Goal: Task Accomplishment & Management: Use online tool/utility

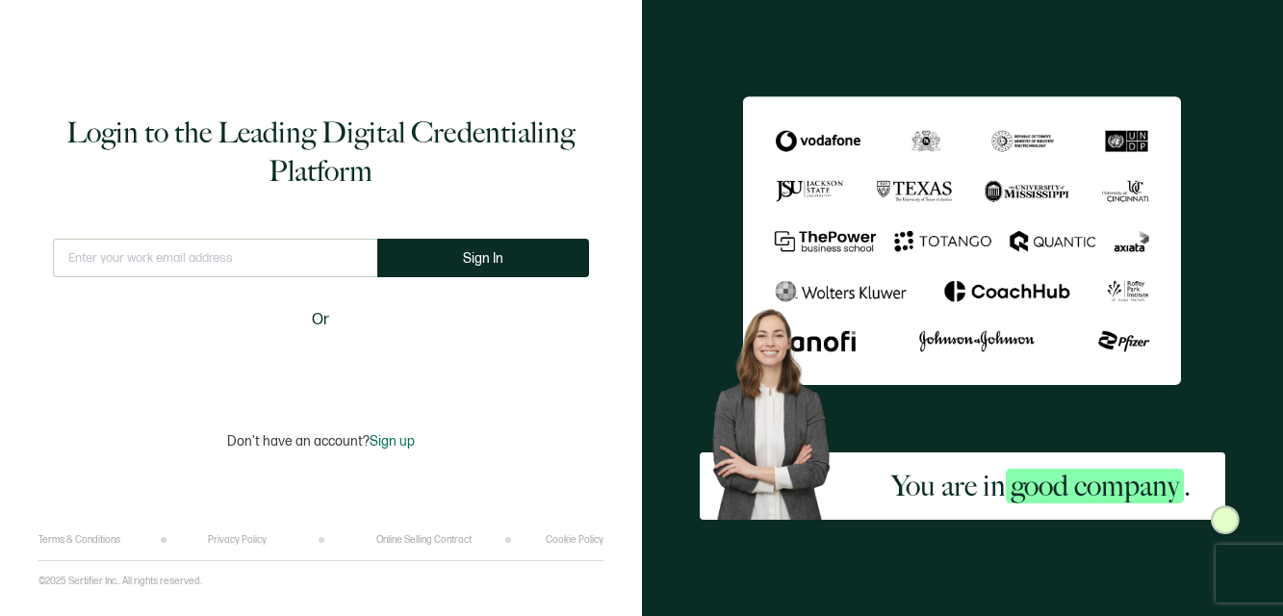
type input "[EMAIL_ADDRESS][DOMAIN_NAME]"
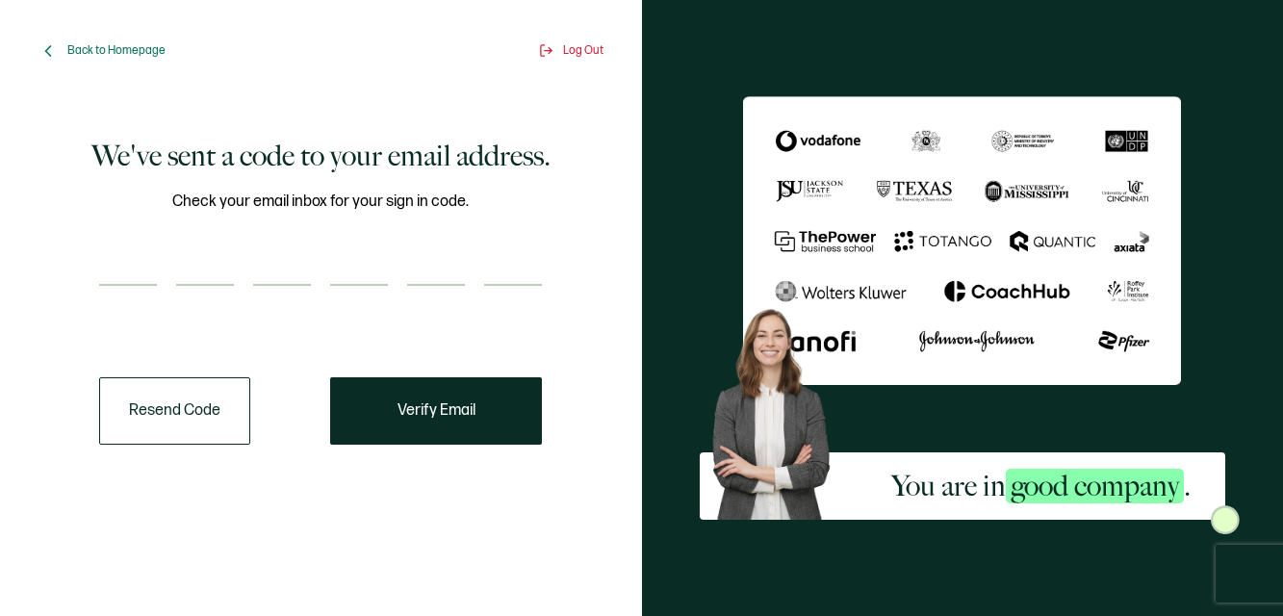
click at [131, 272] on input "number" at bounding box center [128, 266] width 58 height 38
type input "4"
type input "6"
type input "9"
type input "3"
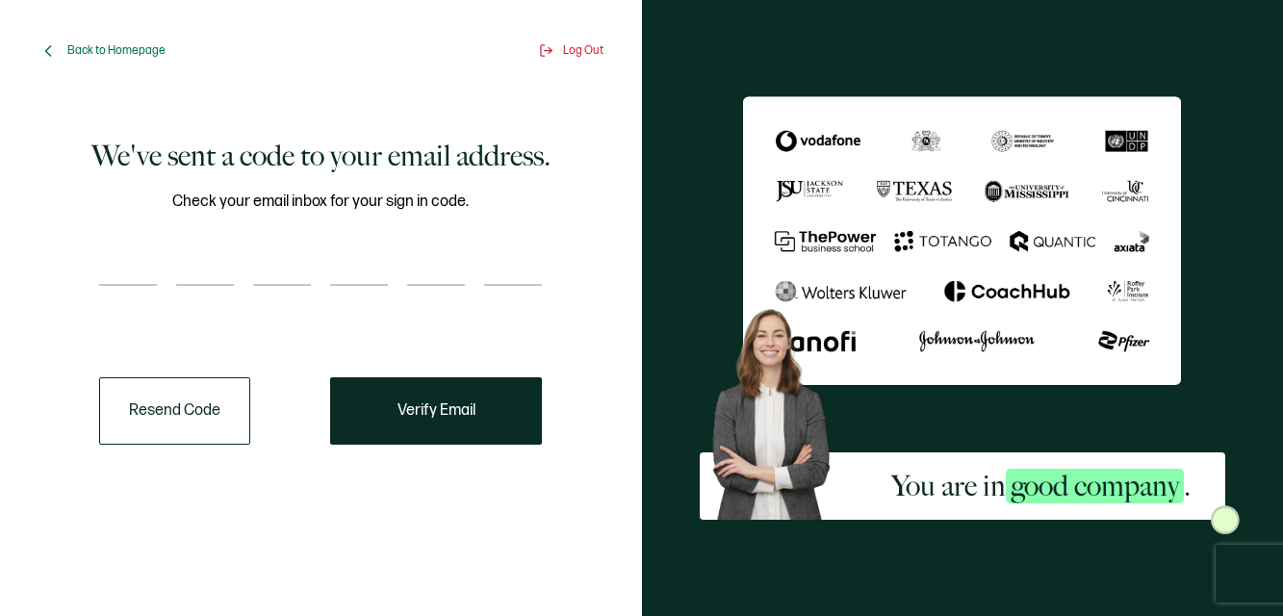
type input "2"
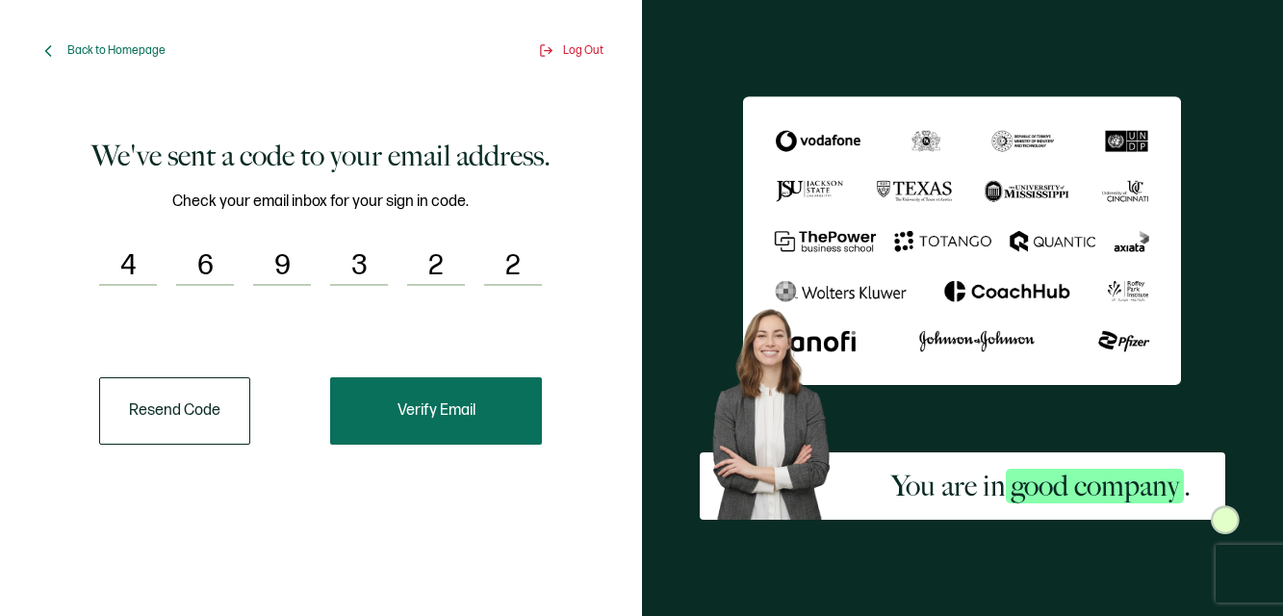
click at [451, 403] on span "Verify Email" at bounding box center [436, 410] width 78 height 15
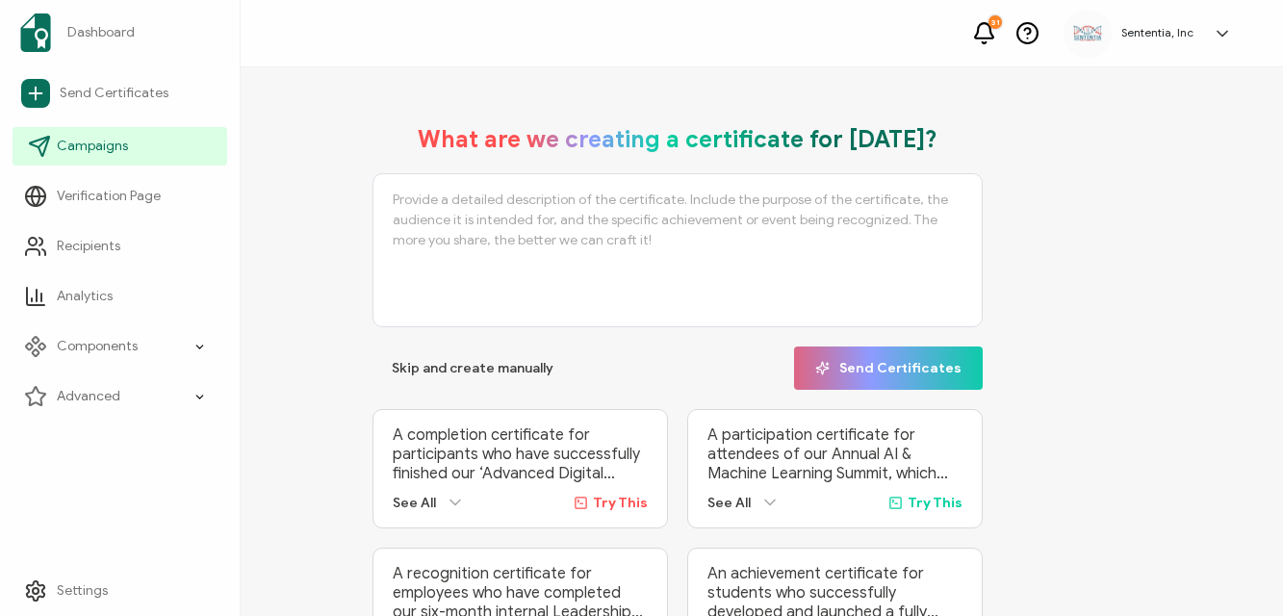
click at [94, 145] on span "Campaigns" at bounding box center [92, 146] width 71 height 19
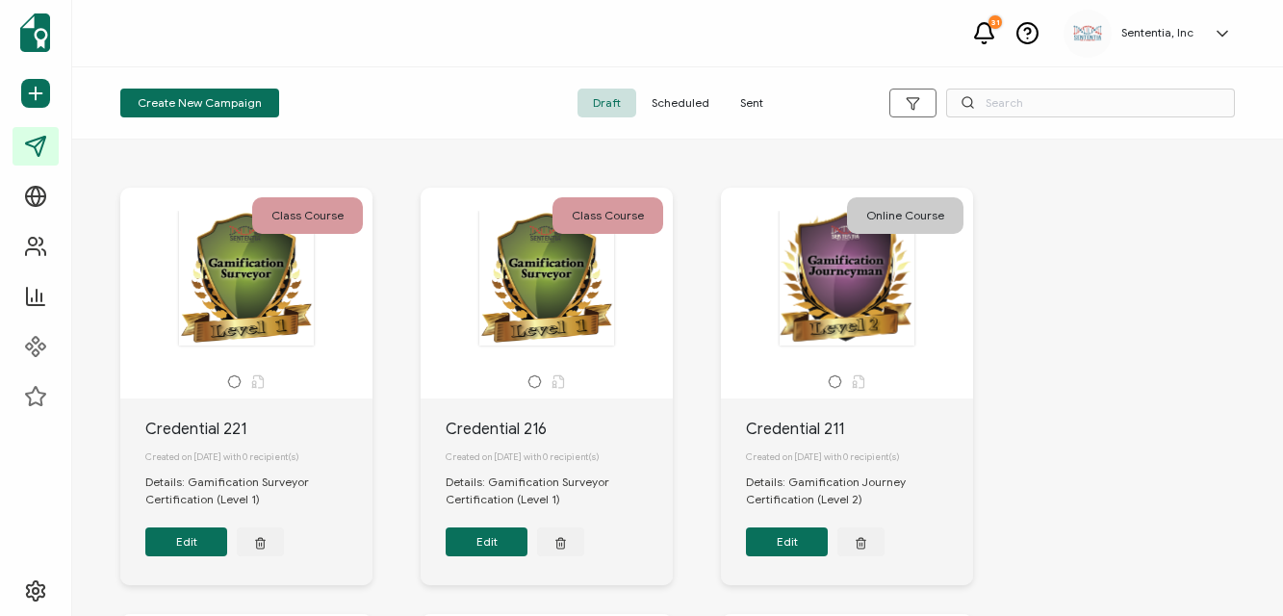
click at [751, 104] on span "Sent" at bounding box center [752, 103] width 54 height 29
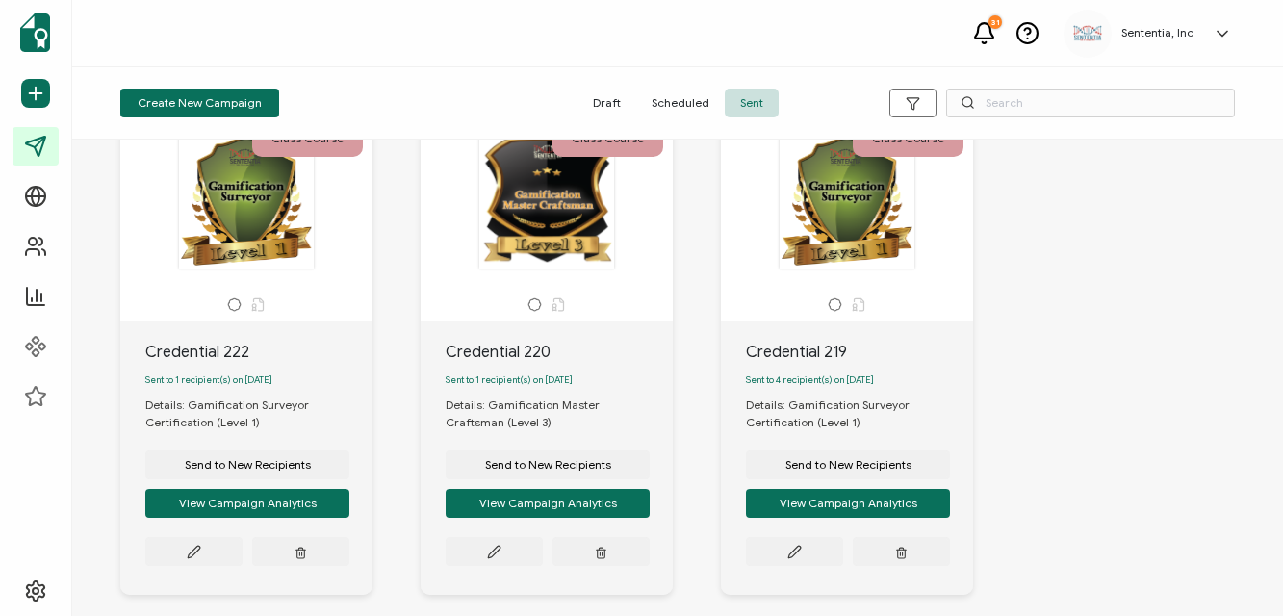
scroll to position [104, 0]
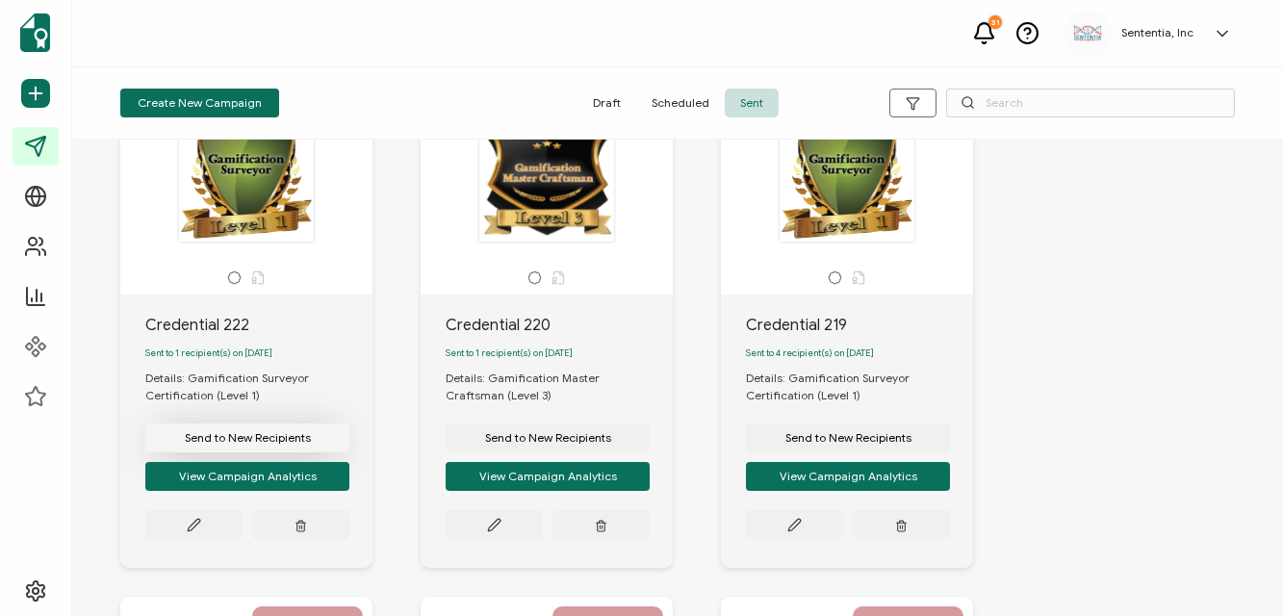
click at [287, 444] on span "Send to New Recipients" at bounding box center [248, 438] width 126 height 12
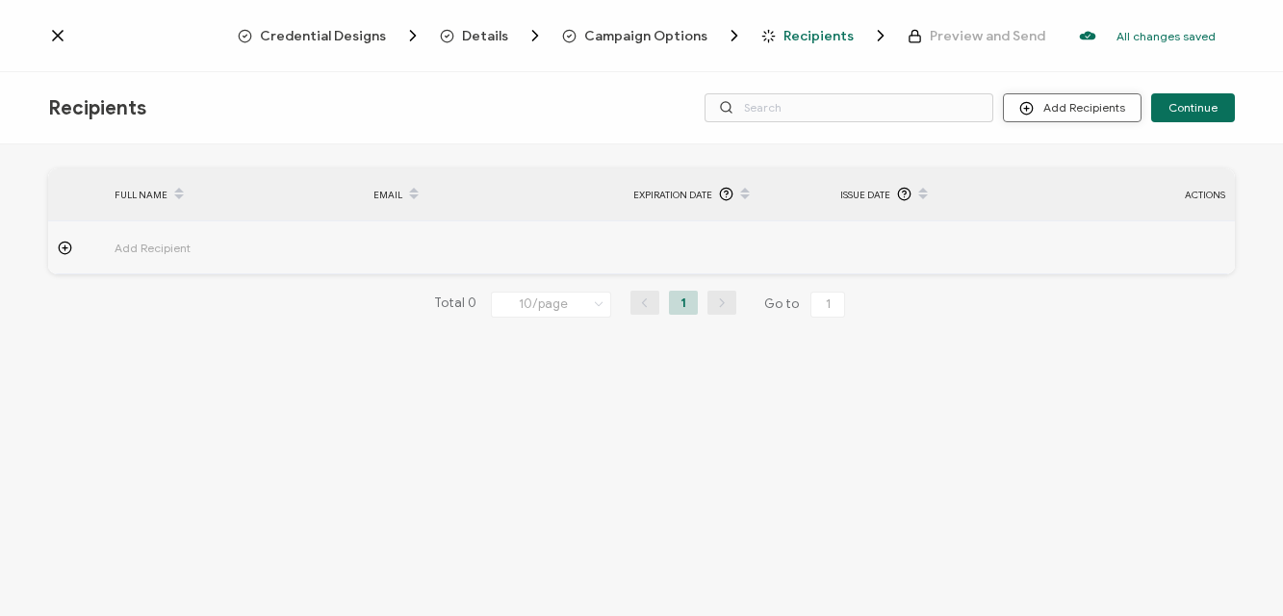
click at [1094, 113] on button "Add Recipients" at bounding box center [1072, 107] width 139 height 29
click at [1099, 156] on span "Upload Recipients" at bounding box center [1096, 159] width 97 height 14
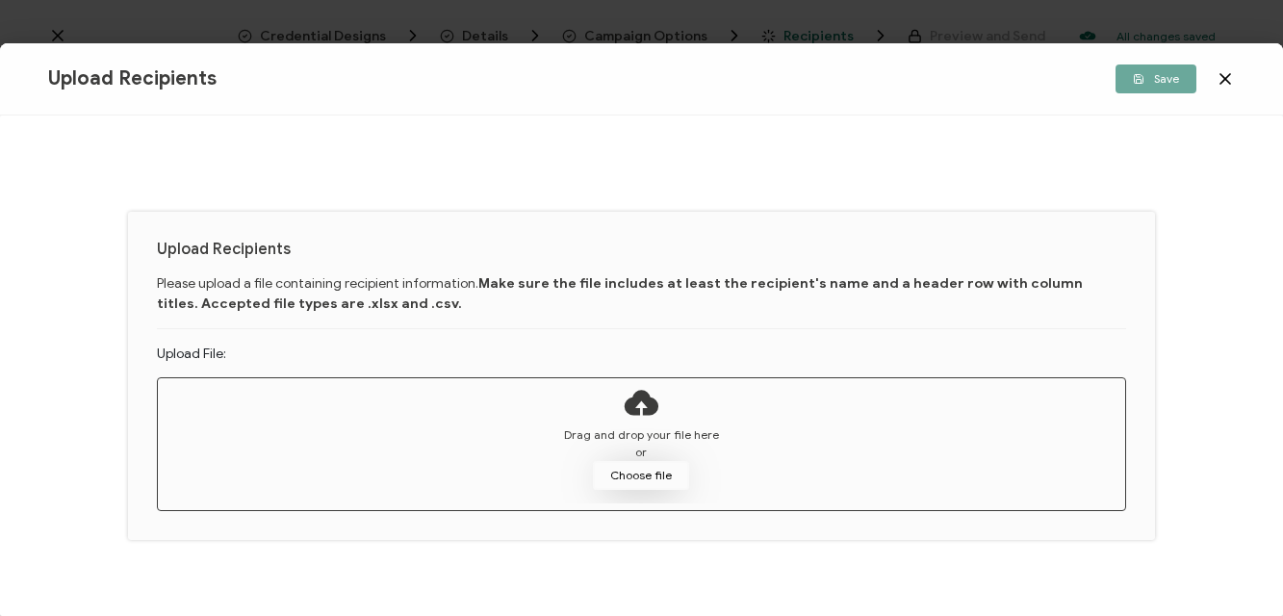
click at [648, 471] on button "Choose file" at bounding box center [641, 475] width 96 height 29
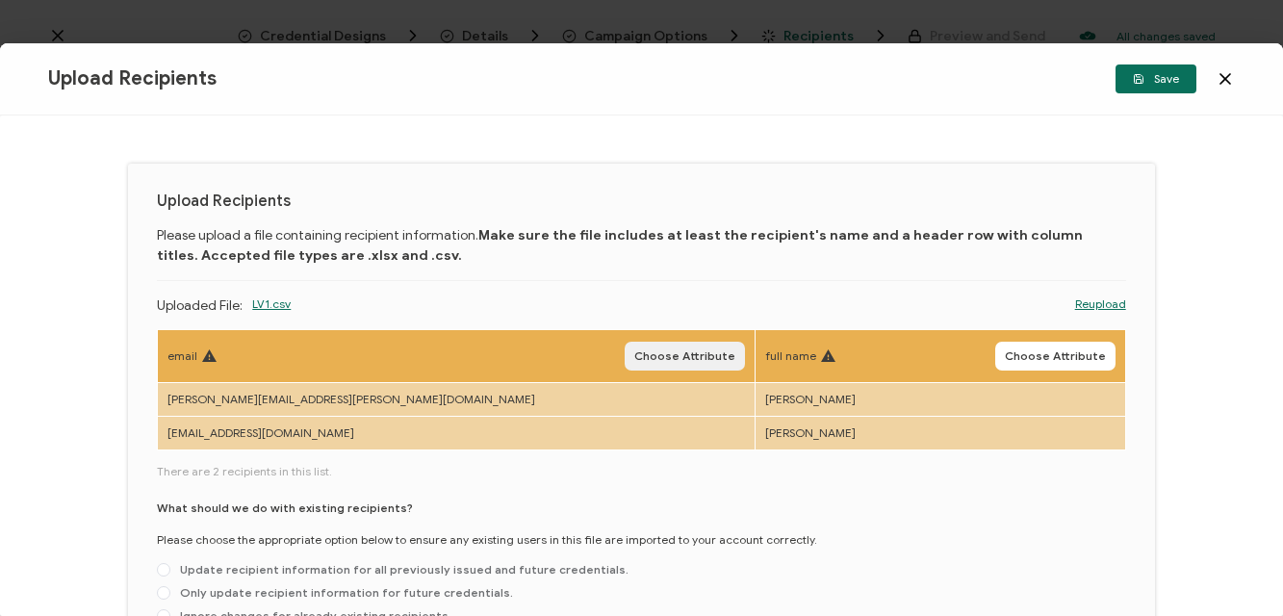
click at [634, 354] on span "Choose Attribute" at bounding box center [684, 356] width 101 height 12
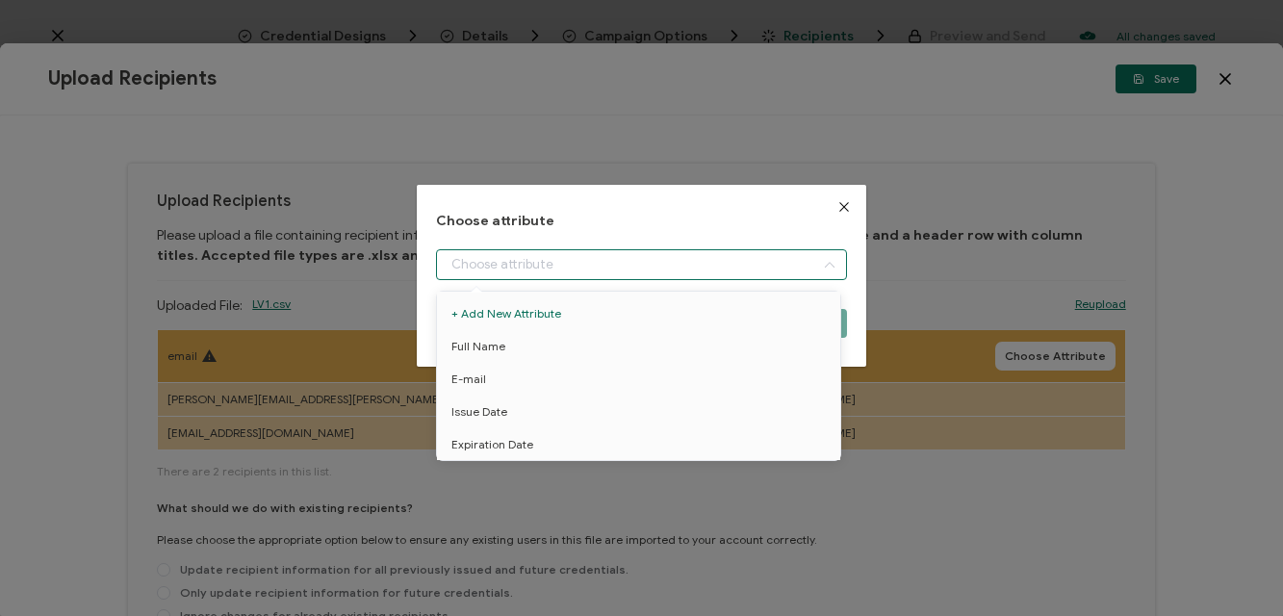
click at [574, 257] on input "dialog" at bounding box center [641, 264] width 411 height 31
click at [485, 375] on li "E-mail" at bounding box center [642, 379] width 420 height 33
type input "E-mail"
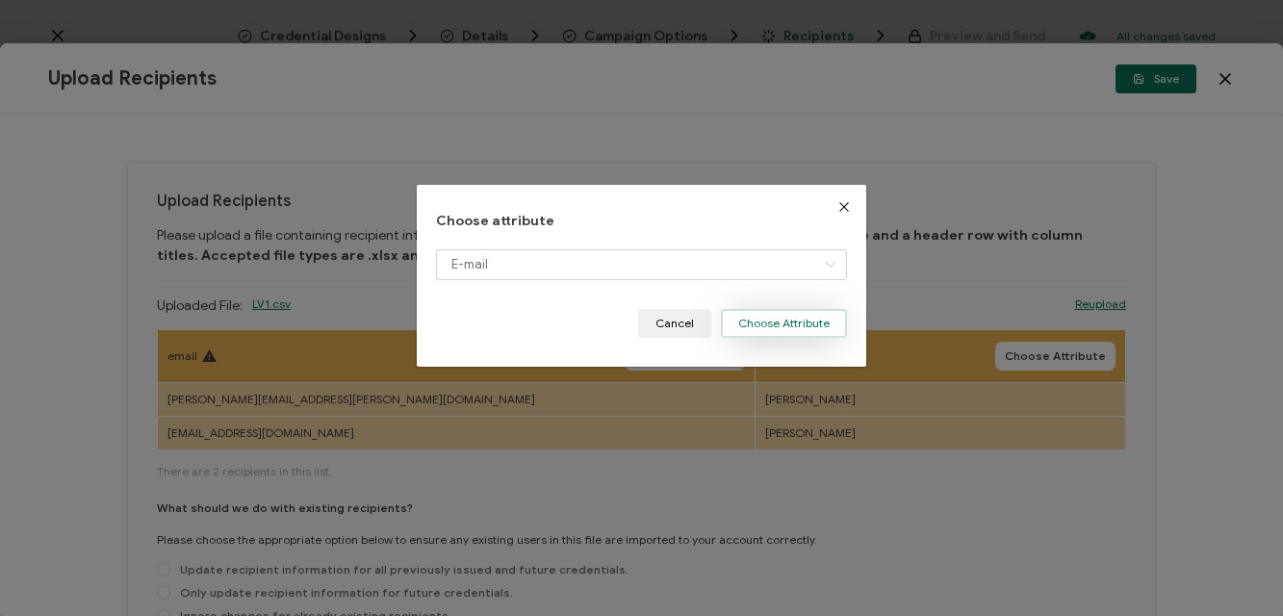
click at [801, 329] on button "Choose Attribute" at bounding box center [784, 323] width 126 height 29
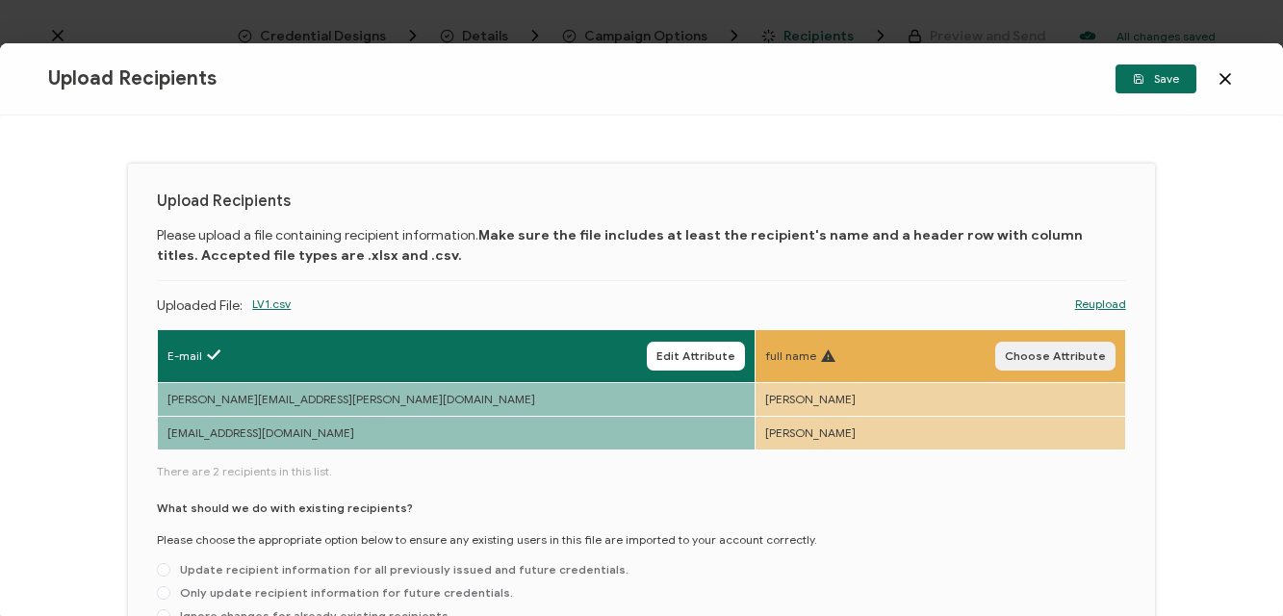
click at [1027, 354] on span "Choose Attribute" at bounding box center [1055, 356] width 101 height 12
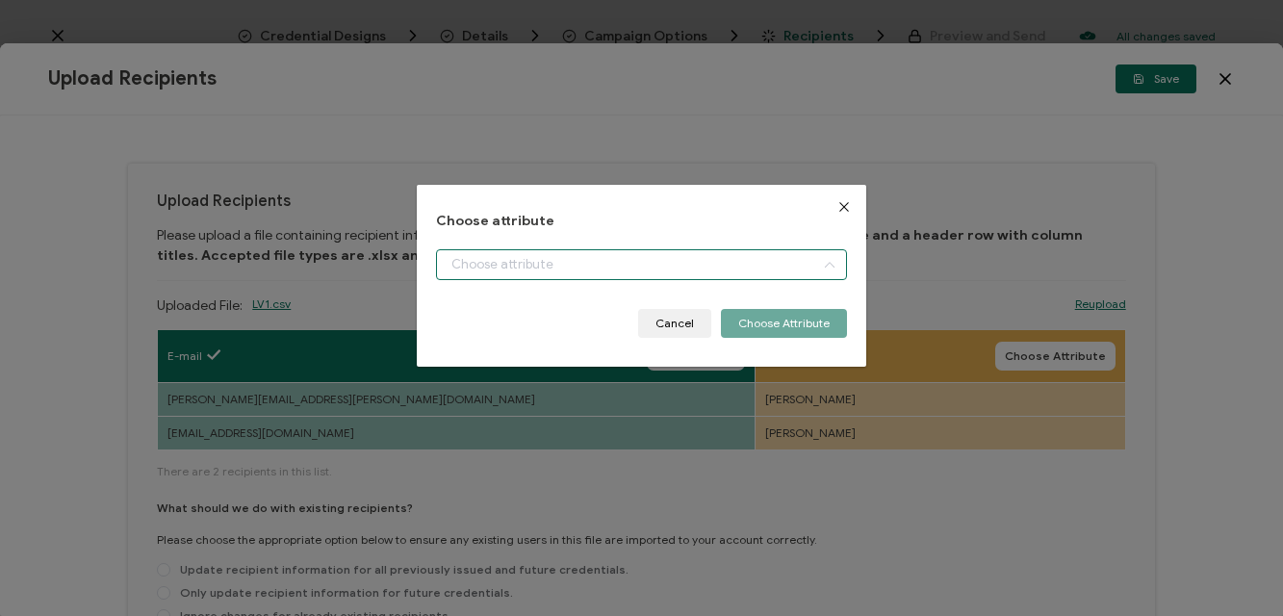
click at [775, 258] on input "dialog" at bounding box center [641, 264] width 411 height 31
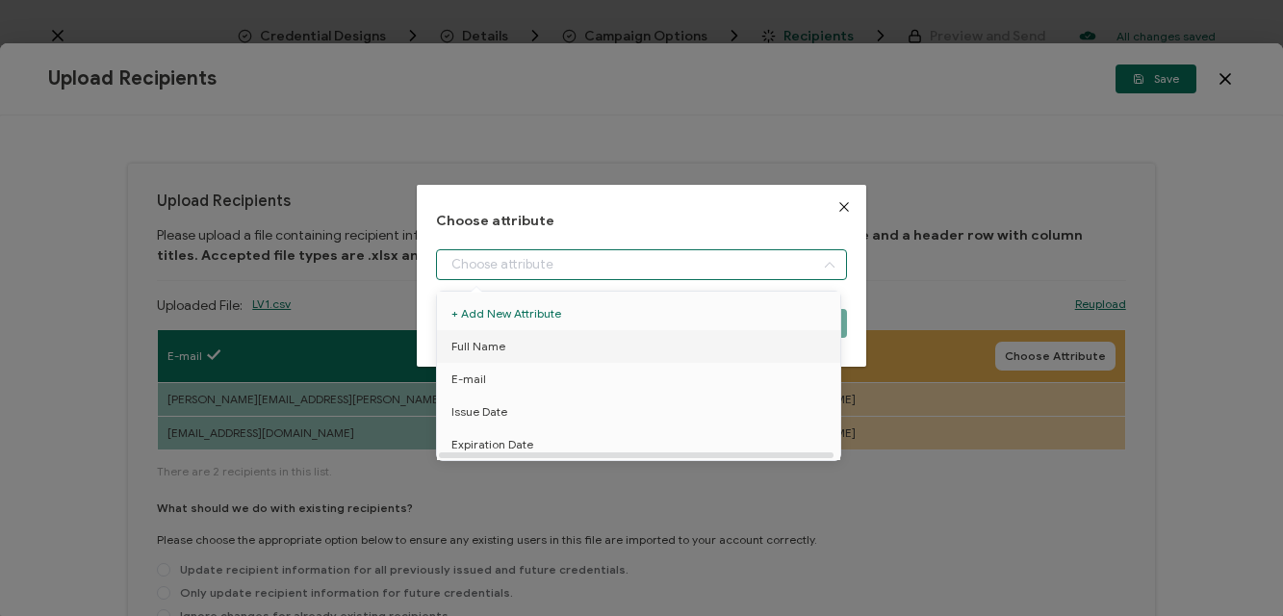
click at [507, 345] on li "Full Name" at bounding box center [642, 346] width 420 height 33
type input "Full Name"
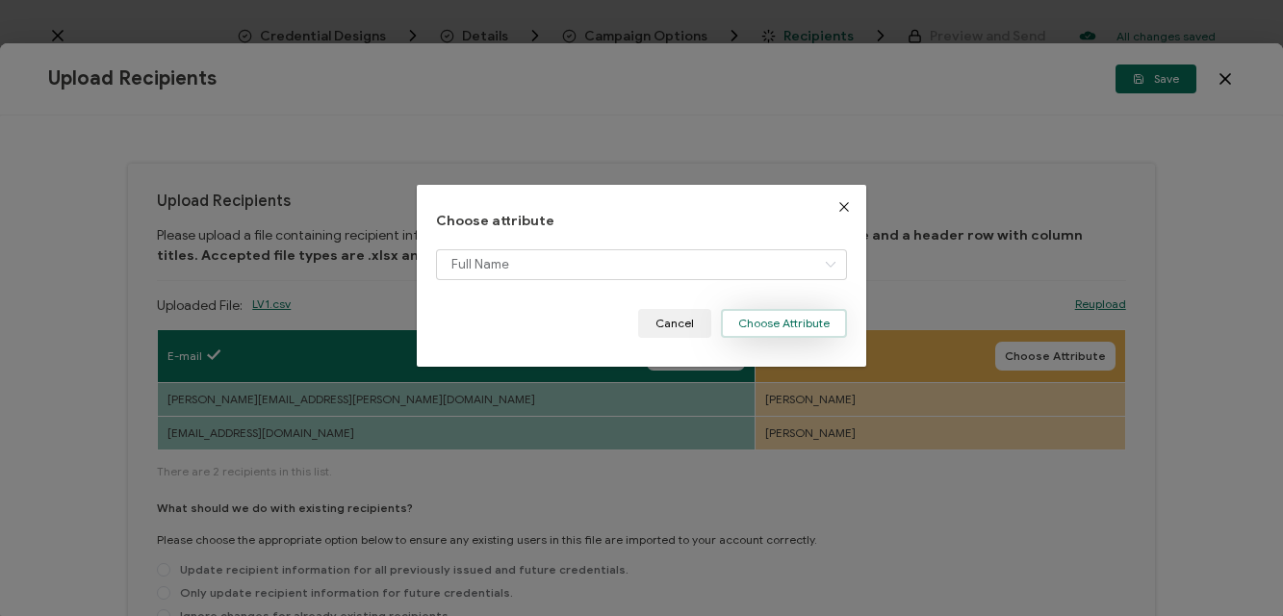
click at [795, 323] on button "Choose Attribute" at bounding box center [784, 323] width 126 height 29
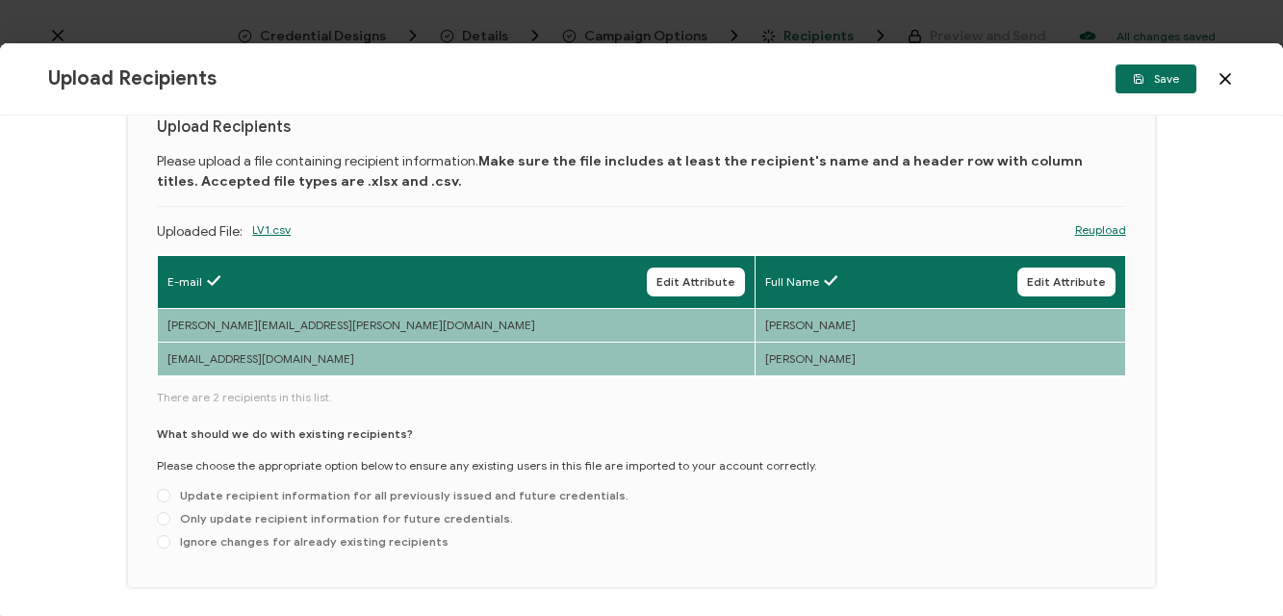
scroll to position [107, 0]
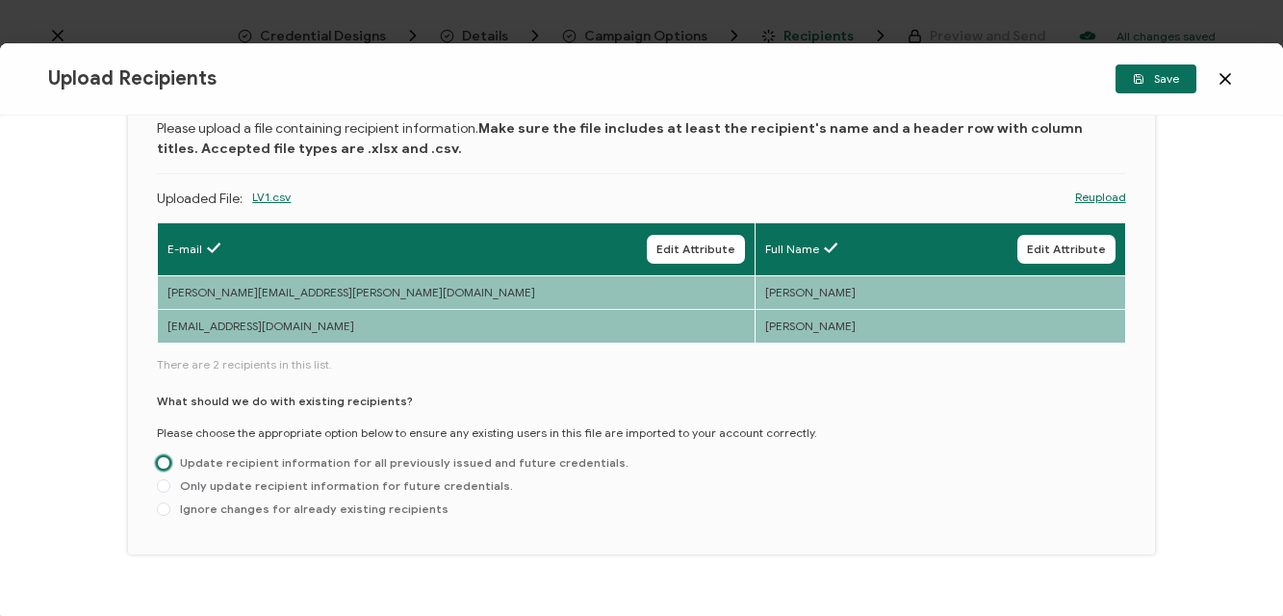
click at [164, 463] on span at bounding box center [163, 462] width 13 height 13
click at [164, 463] on input "Update recipient information for all previously issued and future credentials." at bounding box center [163, 463] width 13 height 15
radio input "true"
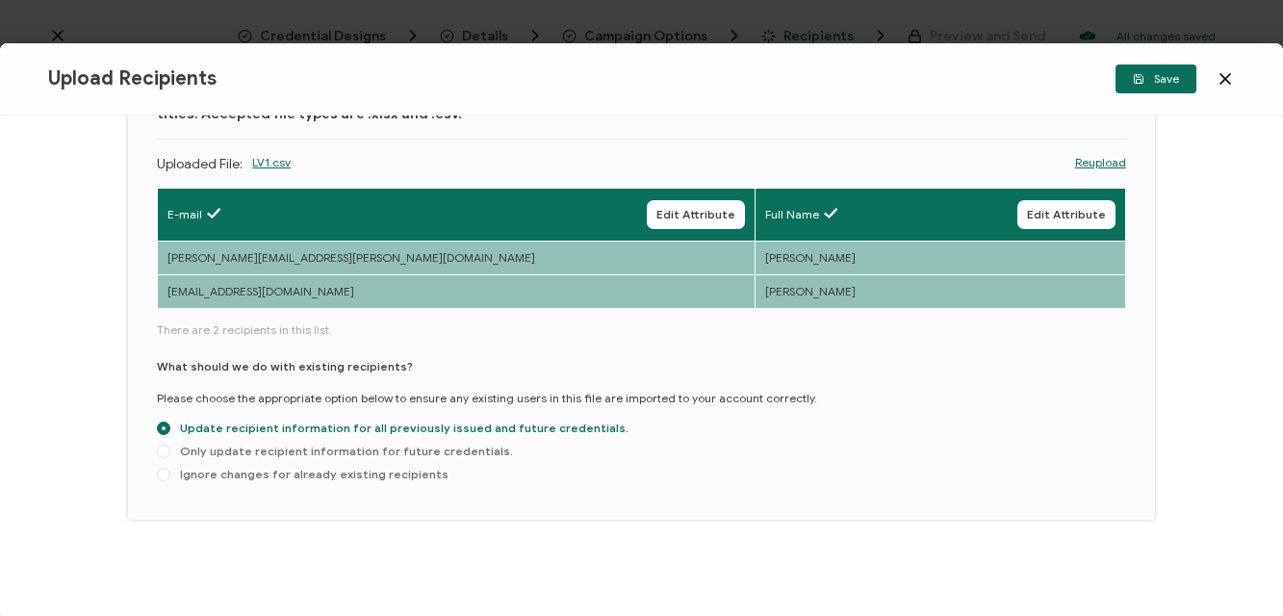
scroll to position [142, 0]
click at [1163, 79] on span "Save" at bounding box center [1156, 79] width 46 height 12
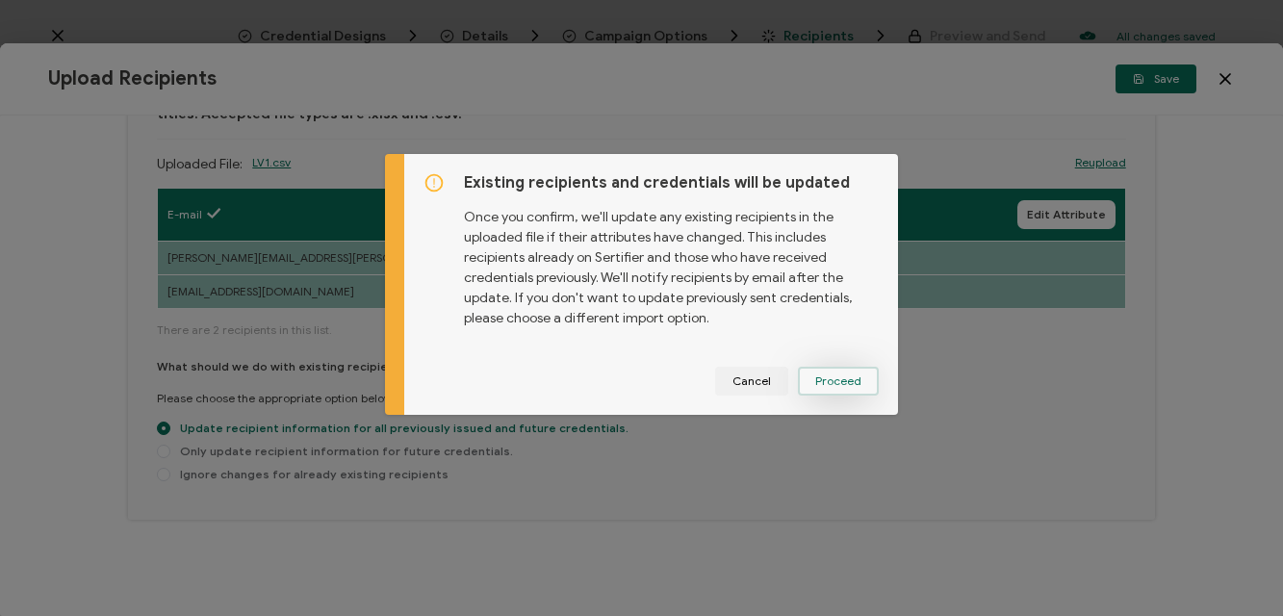
click at [844, 384] on span "Proceed" at bounding box center [838, 381] width 46 height 12
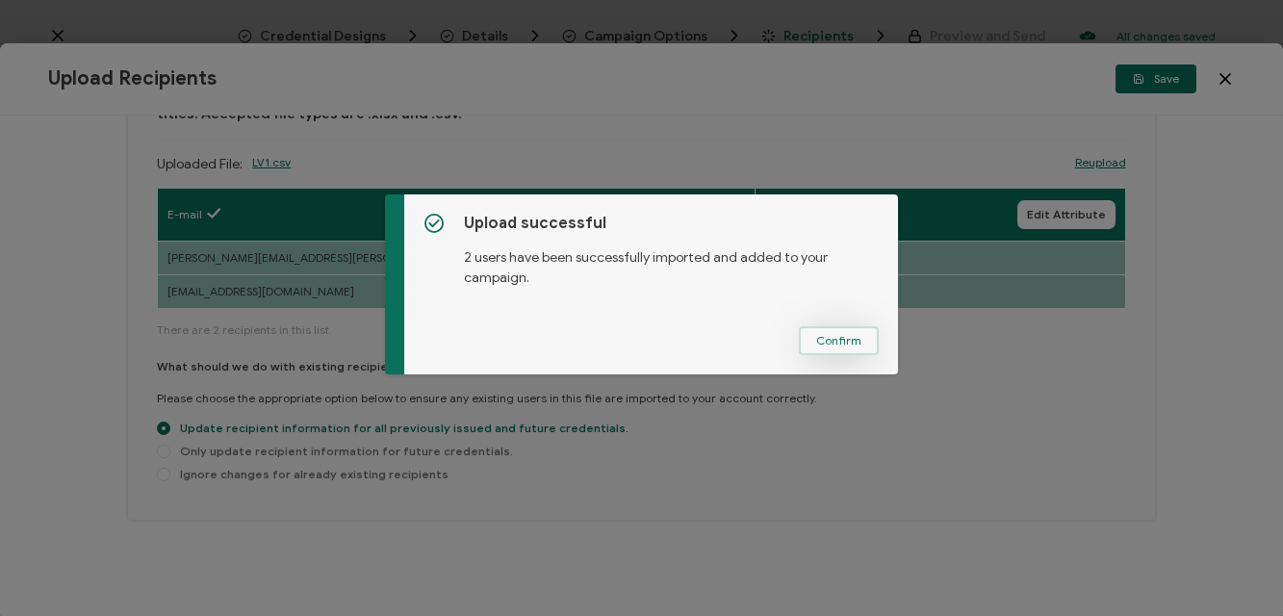
click at [854, 335] on span "Confirm" at bounding box center [838, 341] width 45 height 12
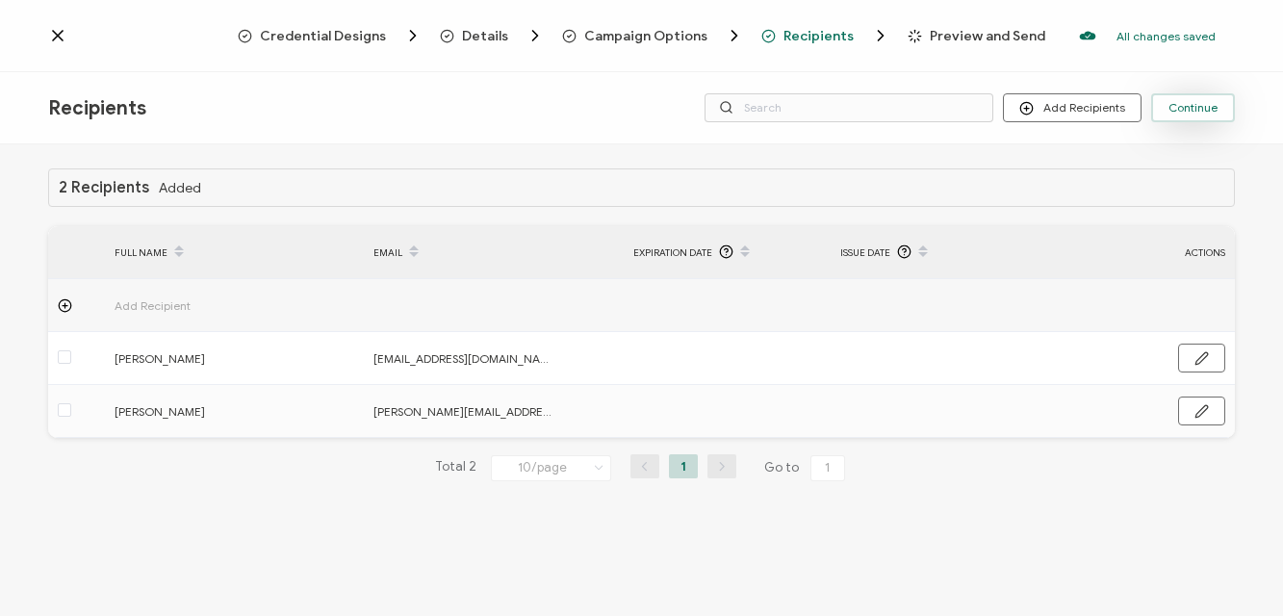
click at [1202, 107] on span "Continue" at bounding box center [1192, 108] width 49 height 12
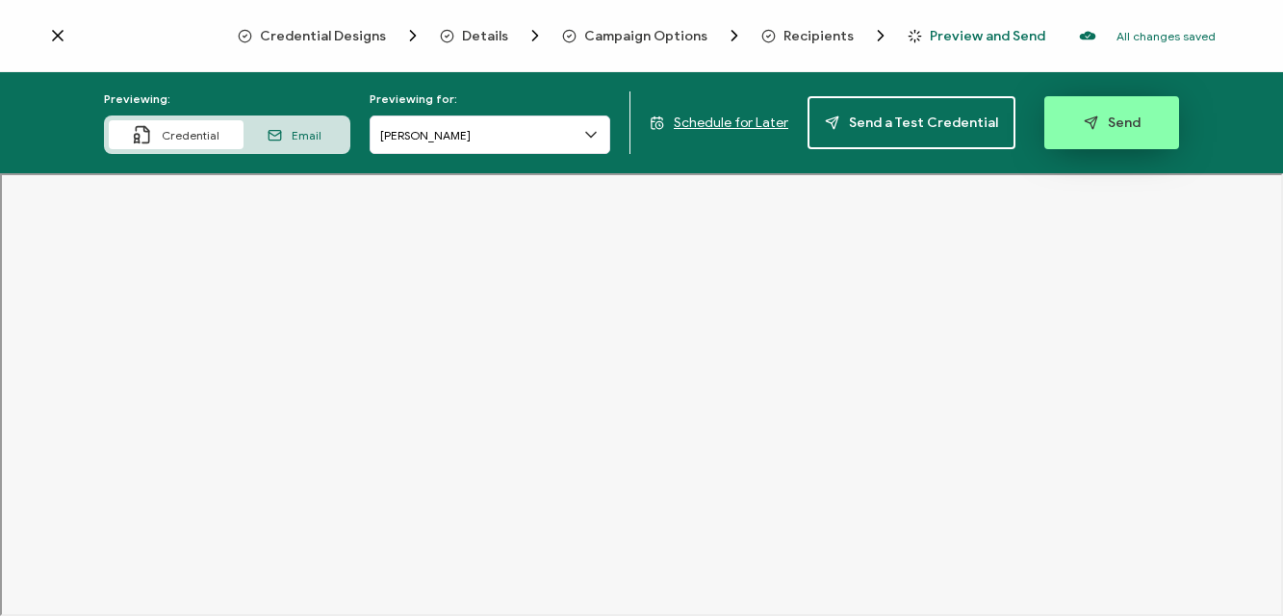
click at [1078, 132] on button "Send" at bounding box center [1111, 122] width 135 height 53
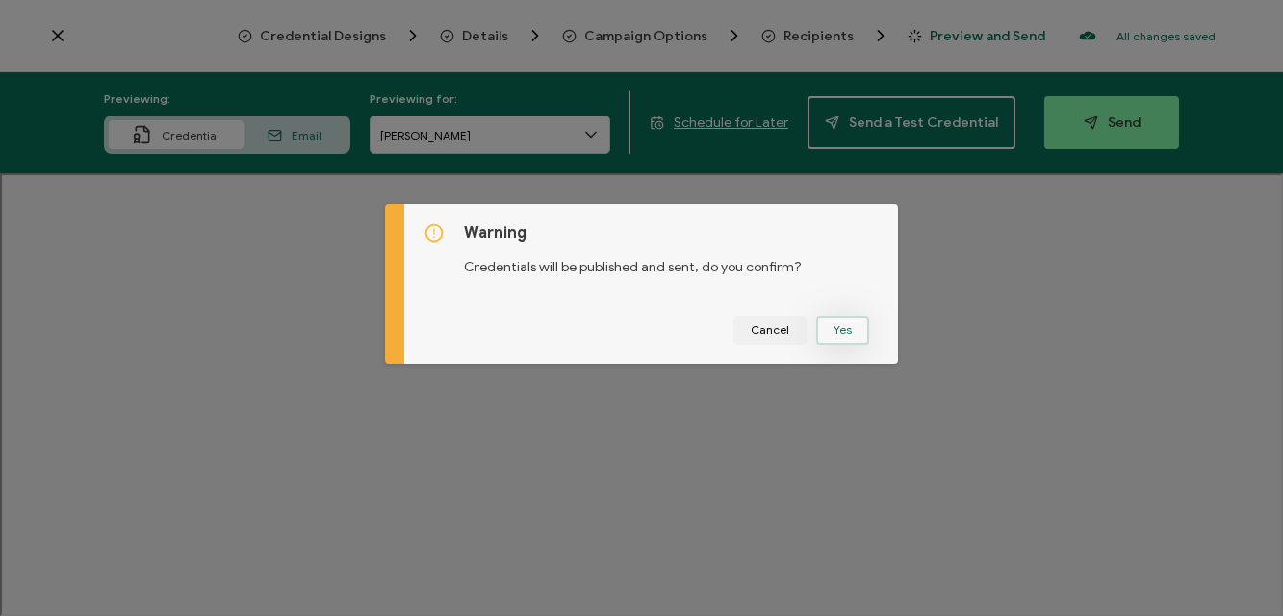
click at [838, 329] on button "Yes" at bounding box center [842, 330] width 53 height 29
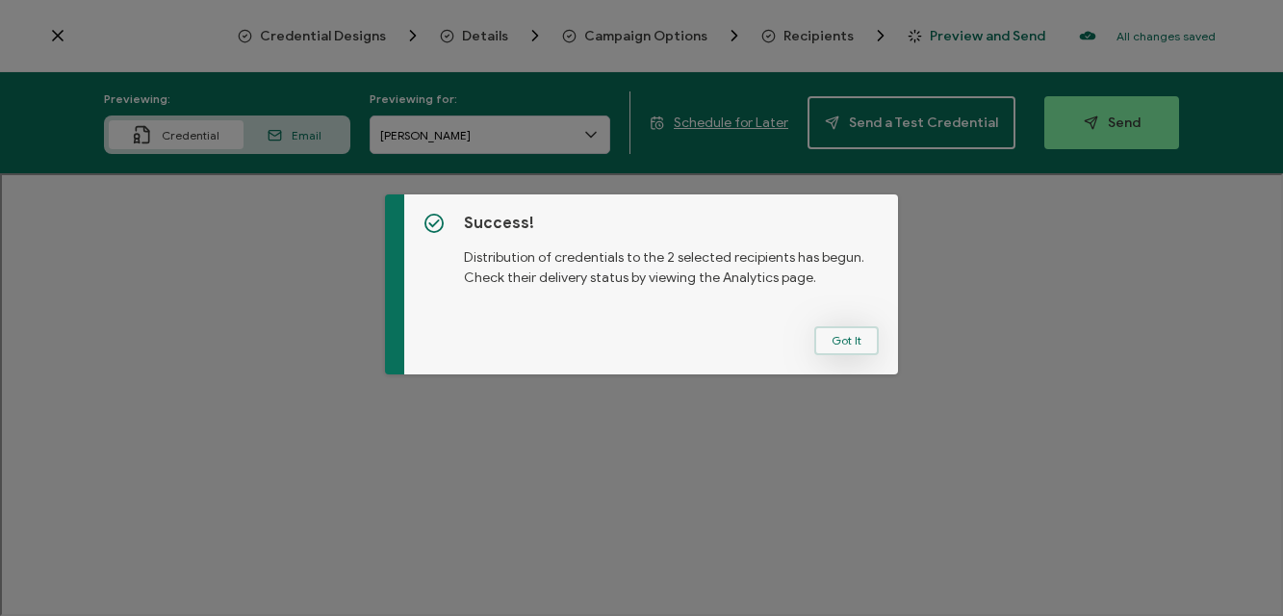
click at [844, 329] on button "Got It" at bounding box center [846, 340] width 64 height 29
